Goal: Task Accomplishment & Management: Use online tool/utility

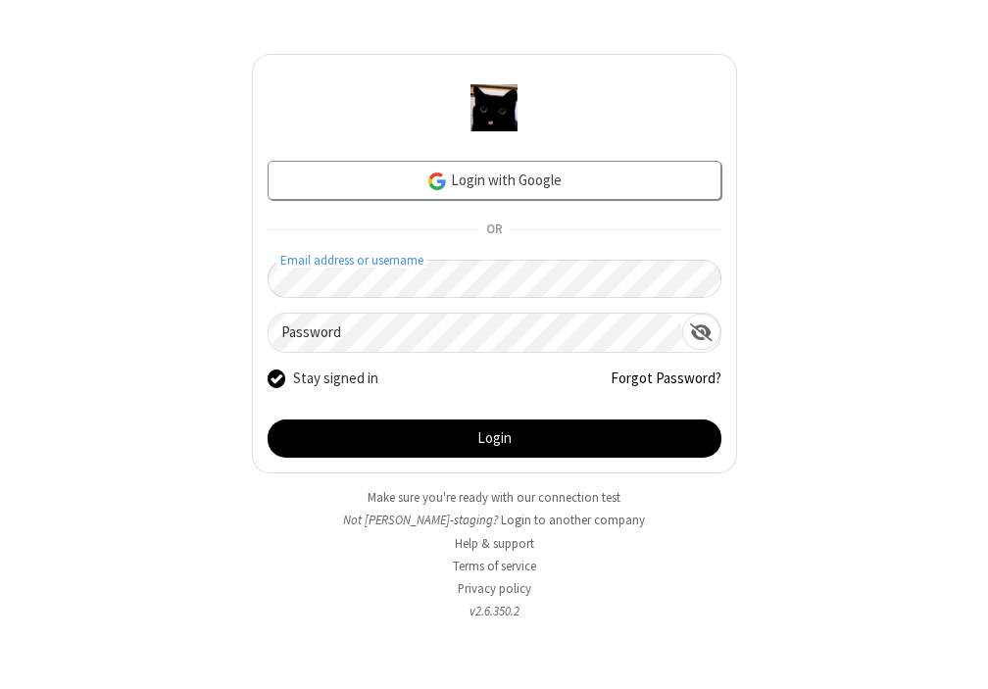
click at [492, 436] on button "Login" at bounding box center [495, 438] width 454 height 39
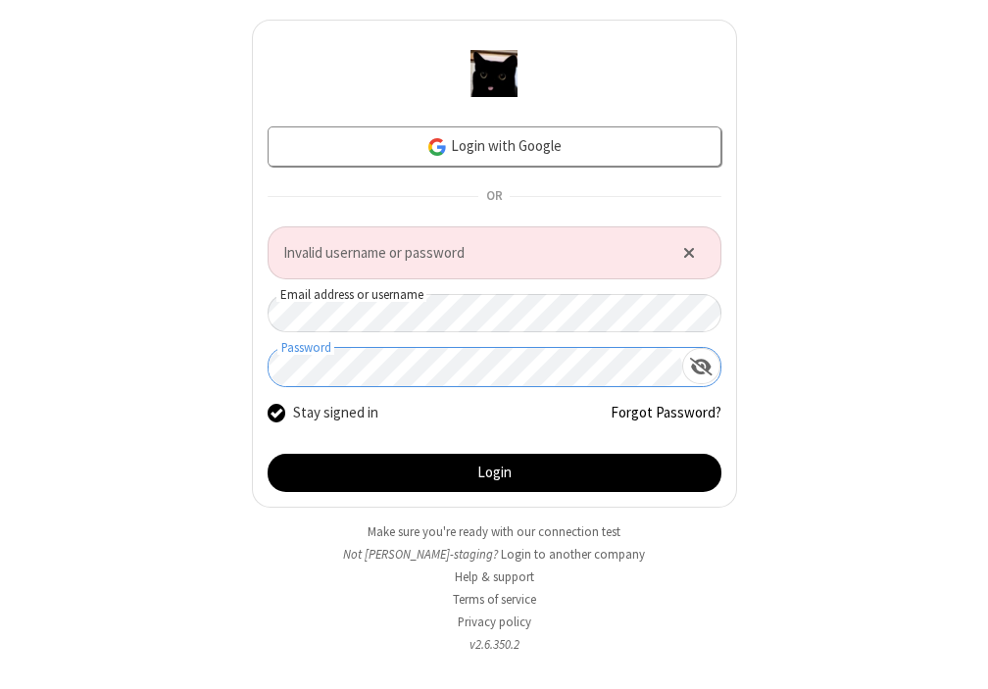
click button "Close alert" at bounding box center [688, 252] width 32 height 29
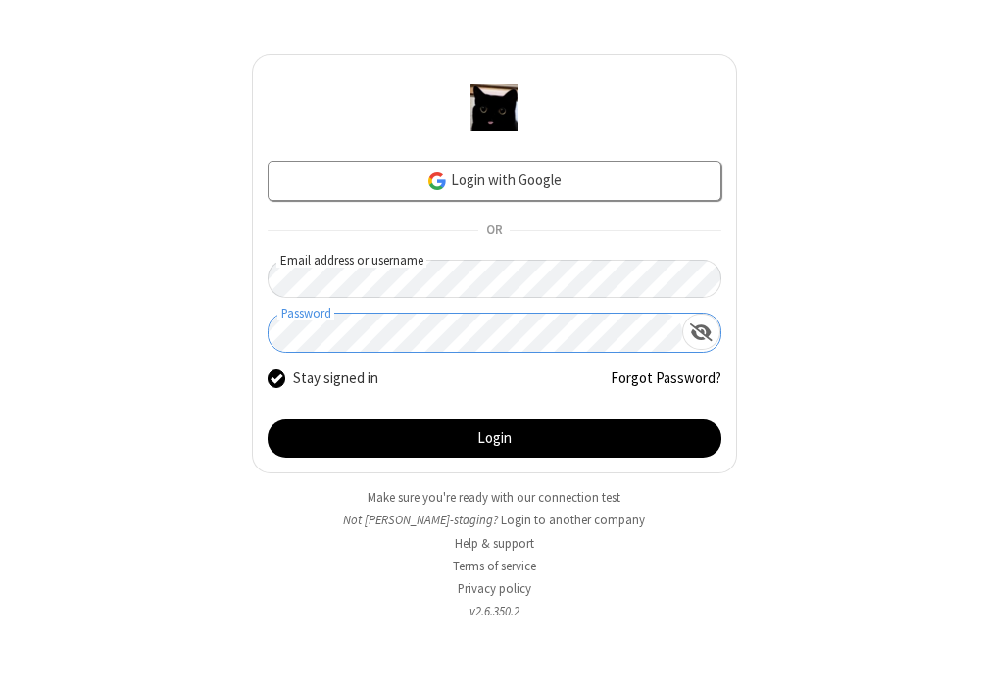
click at [268, 419] on button "Login" at bounding box center [495, 438] width 454 height 39
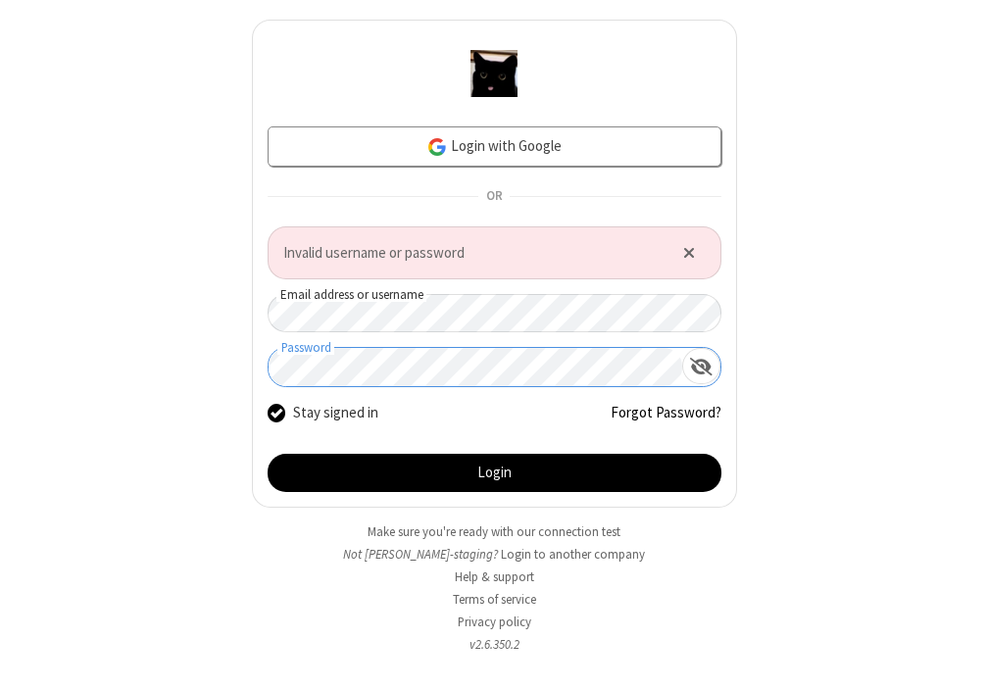
click at [464, 464] on button "Login" at bounding box center [495, 473] width 454 height 39
click at [501, 555] on button "Login to another company" at bounding box center [573, 554] width 144 height 19
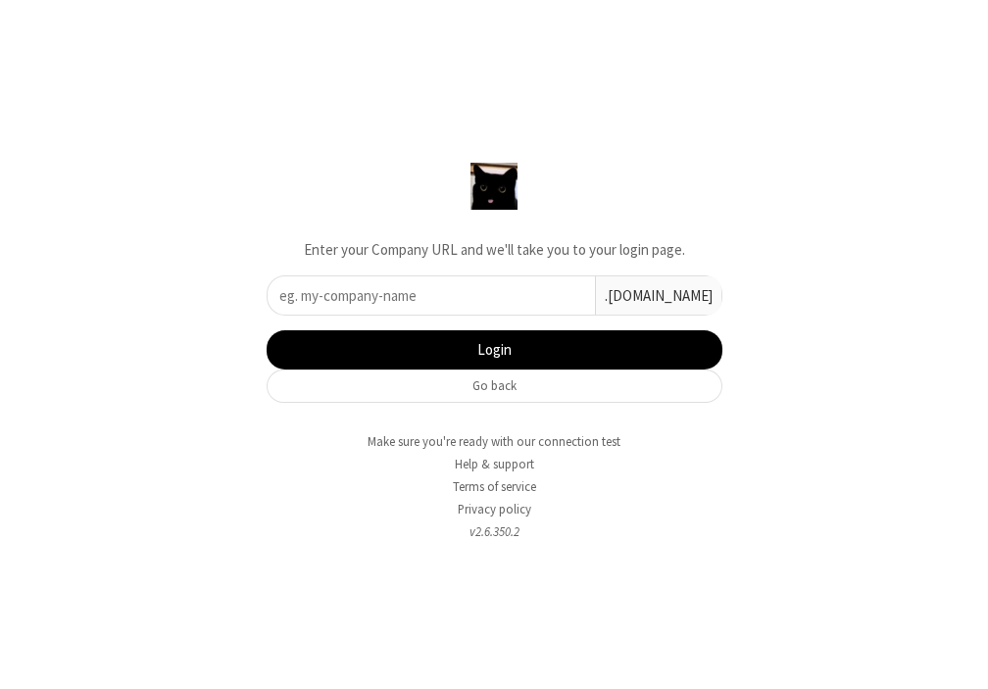
click at [529, 296] on input "text" at bounding box center [431, 295] width 327 height 38
type input "iotum"
click at [494, 343] on button "Login" at bounding box center [495, 349] width 456 height 39
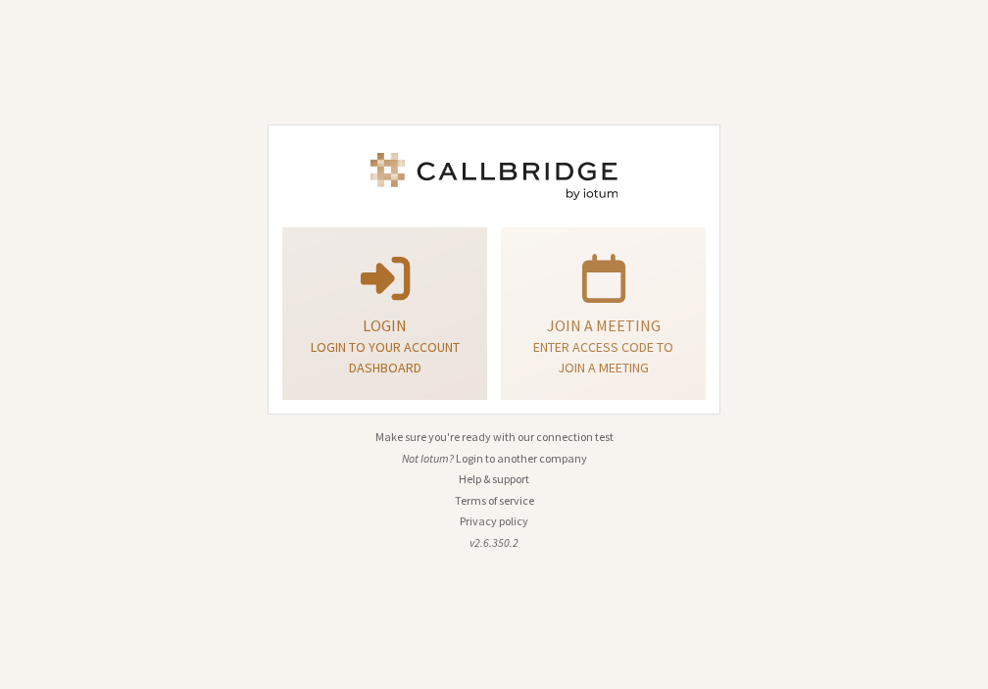
click at [460, 346] on p "Login to your account dashboard" at bounding box center [385, 357] width 156 height 41
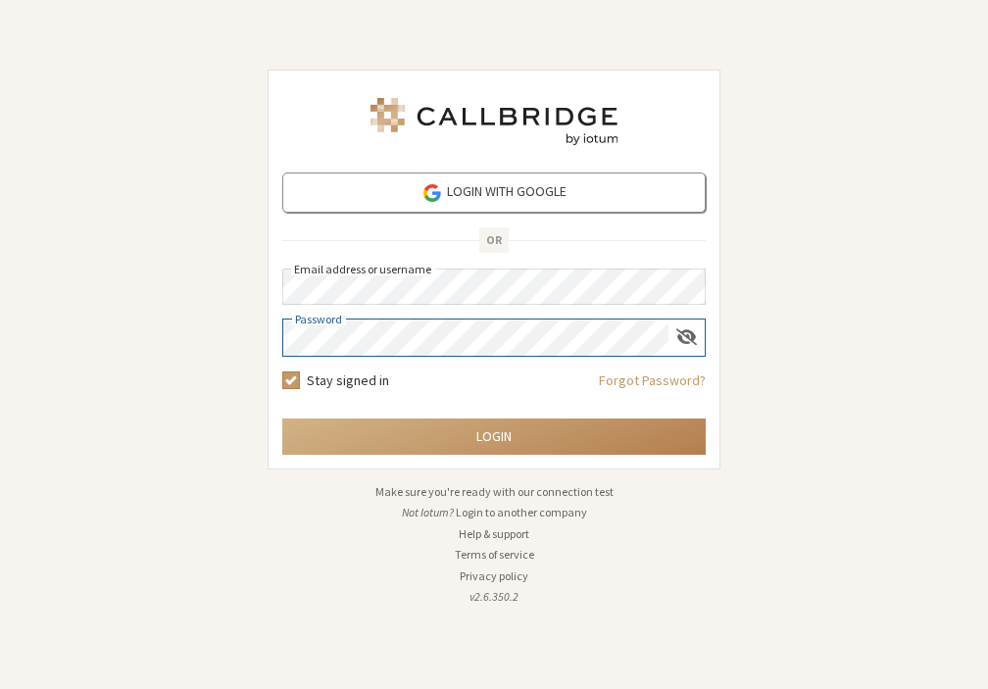
click at [282, 418] on button "Login" at bounding box center [493, 436] width 423 height 36
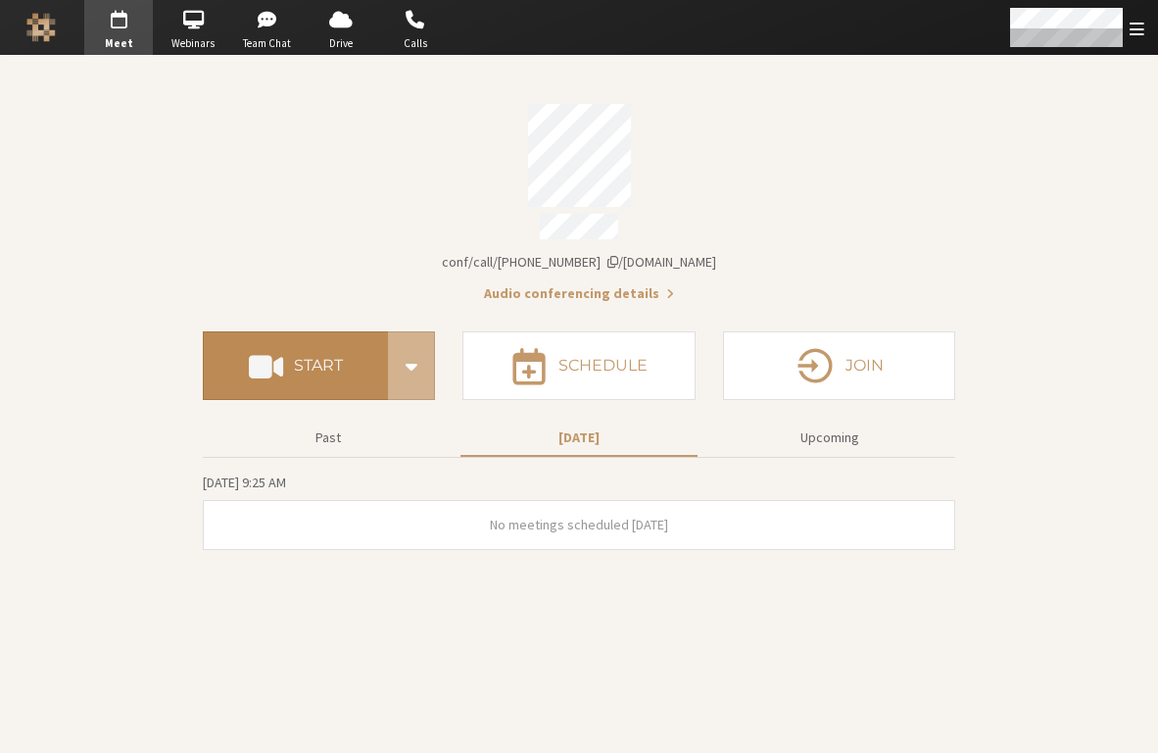
click at [286, 350] on button "Start" at bounding box center [295, 365] width 185 height 69
